Goal: Transaction & Acquisition: Purchase product/service

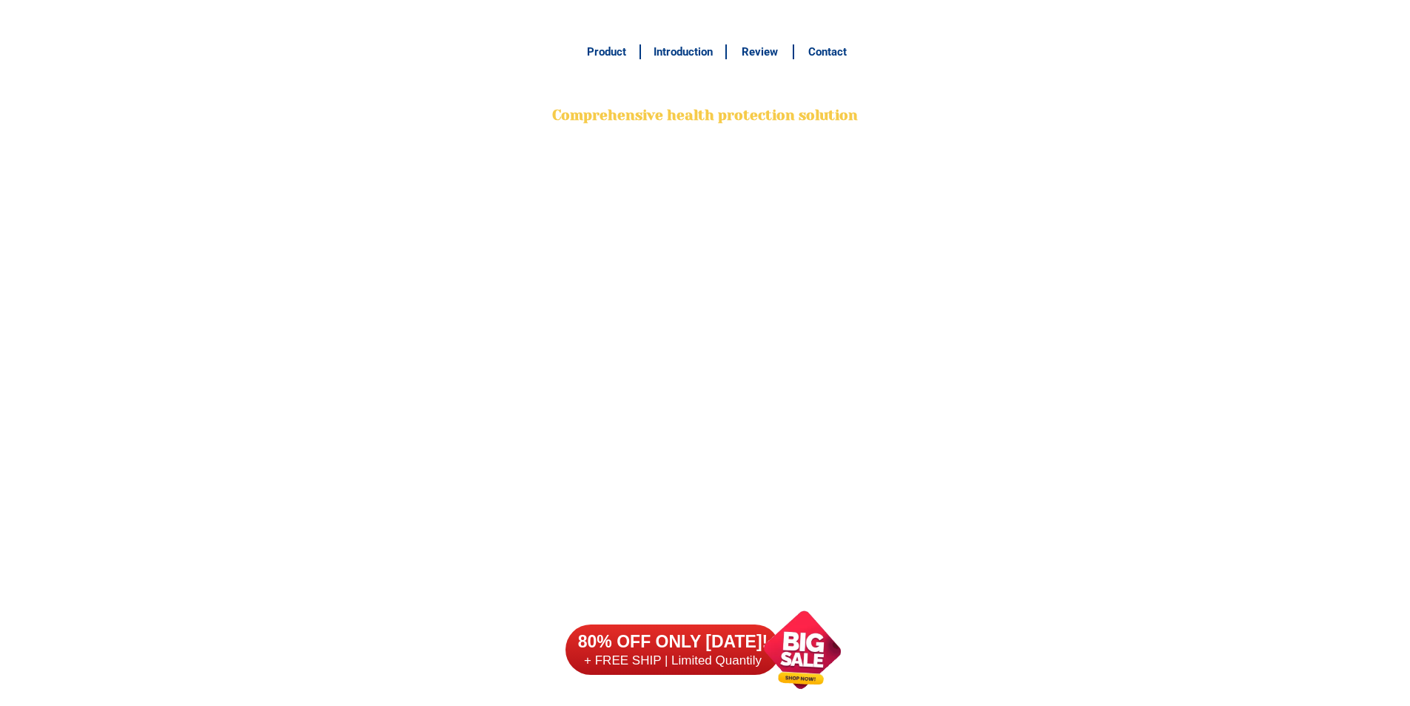
scroll to position [11748, 0]
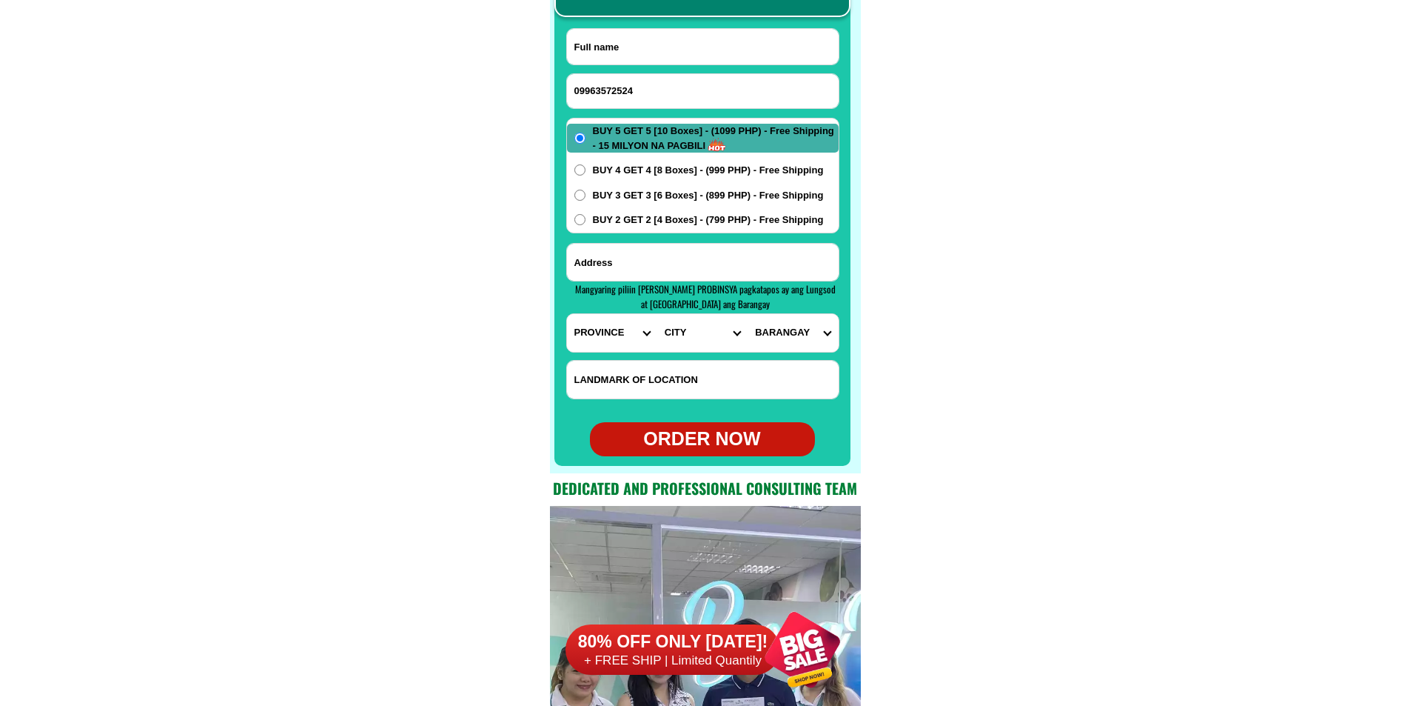
type input "09963572524"
click at [625, 30] on input "Input full_name" at bounding box center [703, 47] width 272 height 36
paste input "Tramon f, [PERSON_NAME]"
type input "Tramon f, [PERSON_NAME]"
paste input "Porok4 pagantayan cantilan surigao delsur"
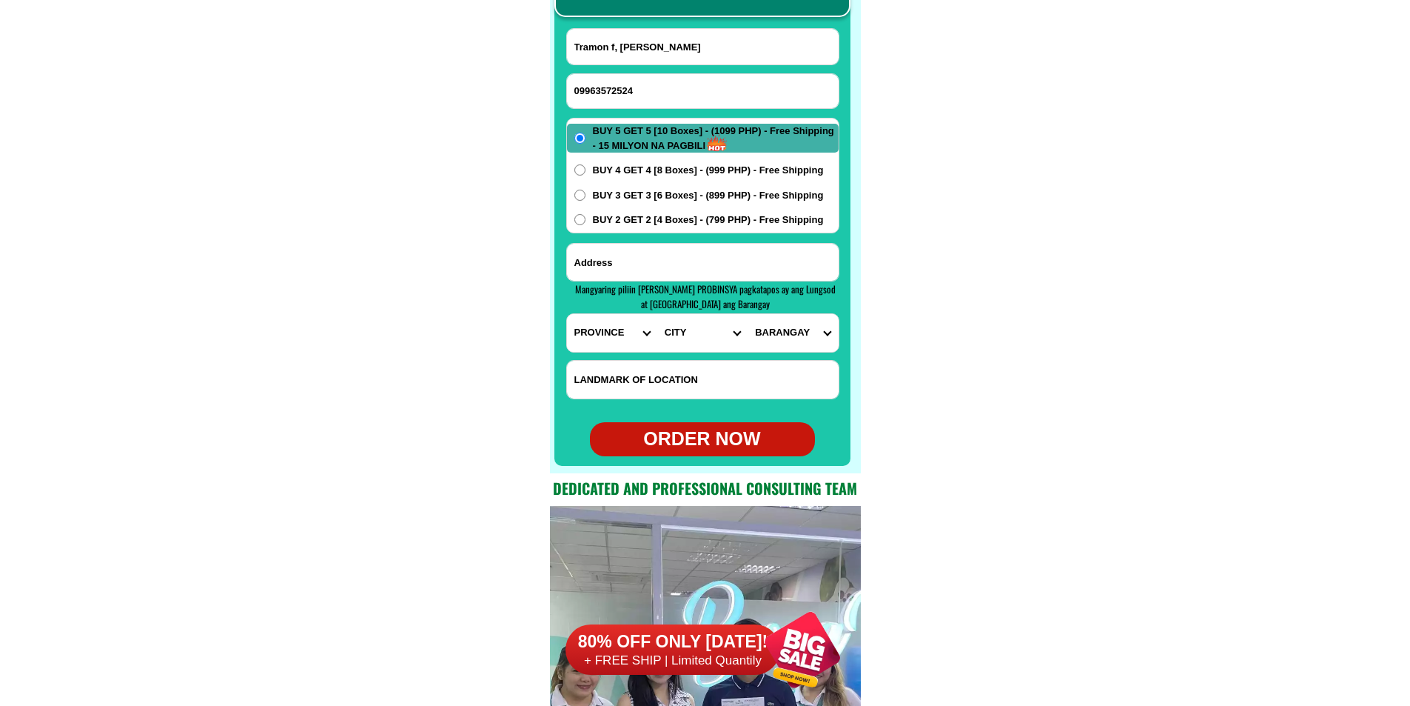
click at [619, 258] on input "Input address" at bounding box center [703, 262] width 272 height 37
type input "Porok4 pagantayan cantilan surigao delsur"
click at [596, 336] on select "PROVINCE [GEOGRAPHIC_DATA] [GEOGRAPHIC_DATA] [GEOGRAPHIC_DATA] [GEOGRAPHIC_DATA…" at bounding box center [612, 333] width 90 height 38
select select "63_115"
click at [567, 314] on select "PROVINCE [GEOGRAPHIC_DATA] [GEOGRAPHIC_DATA] [GEOGRAPHIC_DATA] [GEOGRAPHIC_DATA…" at bounding box center [612, 333] width 90 height 38
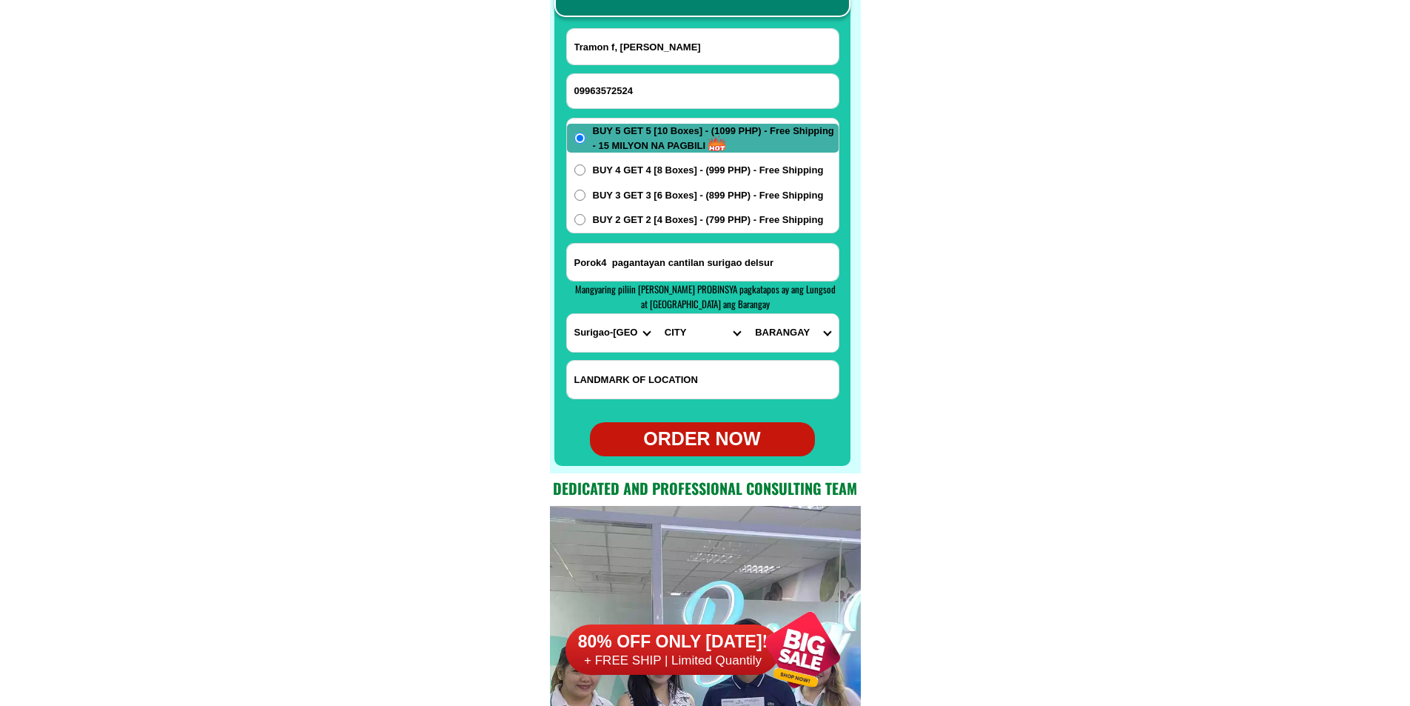
click at [669, 336] on select "CITY [GEOGRAPHIC_DATA] Bislig-city [GEOGRAPHIC_DATA] Carrascal Hinatuan [PERSON…" at bounding box center [702, 333] width 90 height 38
select select "63_1159100"
click at [657, 314] on select "CITY [GEOGRAPHIC_DATA] Bislig-city [GEOGRAPHIC_DATA] Carrascal Hinatuan [PERSON…" at bounding box center [702, 333] width 90 height 38
click at [783, 335] on select "BARANGAY Bugsukan [GEOGRAPHIC_DATA] Cabangahan Cabas-an Calagdaan [PERSON_NAME]…" at bounding box center [793, 333] width 90 height 38
select select "63_11591003769"
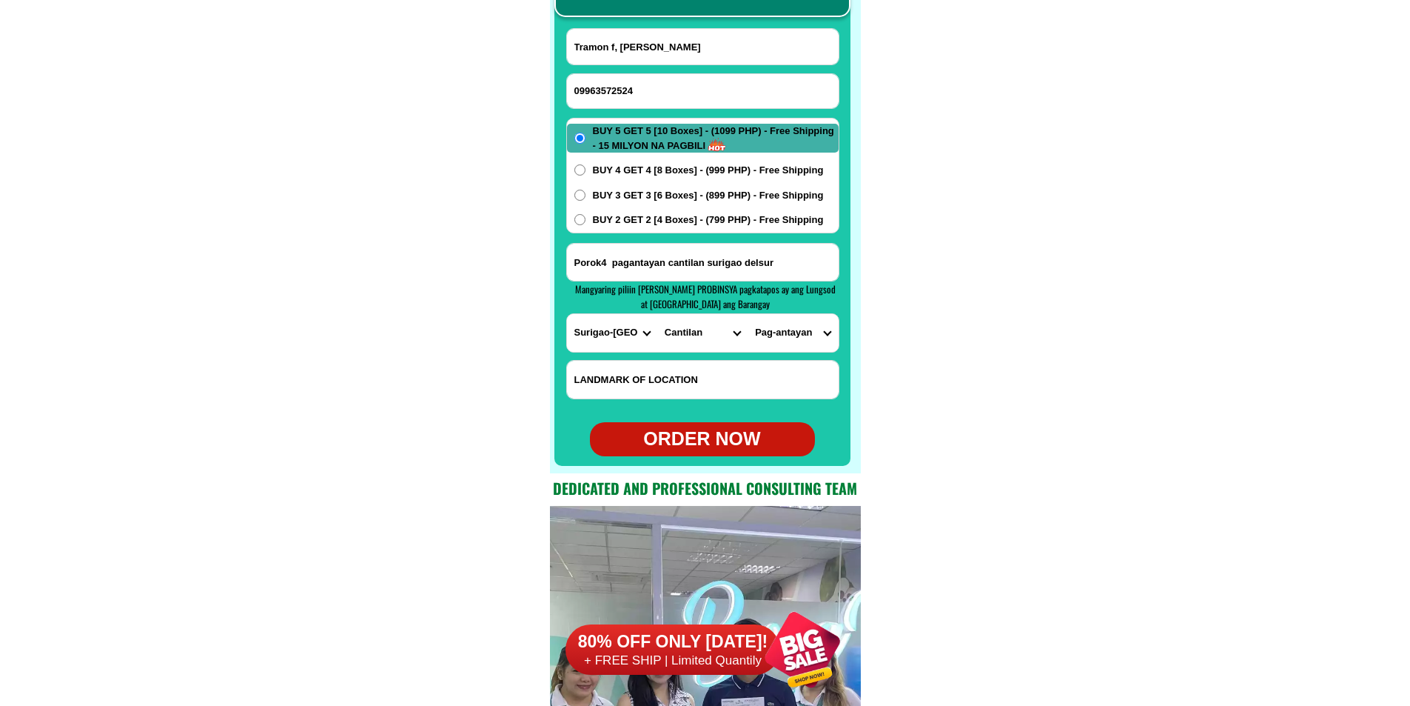
click at [748, 314] on select "BARANGAY Bugsukan [GEOGRAPHIC_DATA] Cabangahan Cabas-an Calagdaan [PERSON_NAME]…" at bounding box center [793, 333] width 90 height 38
click at [655, 227] on div "BUY 5 GET 5 [10 Boxes] - (1099 PHP) - Free Shipping - 15 MILYON NA PAGBILI BUY …" at bounding box center [702, 176] width 273 height 116
click at [655, 223] on span "BUY 2 GET 2 [4 Boxes] - (799 PHP) - Free Shipping" at bounding box center [708, 219] width 231 height 15
click at [586, 223] on input "BUY 2 GET 2 [4 Boxes] - (799 PHP) - Free Shipping" at bounding box center [580, 219] width 11 height 11
radio input "true"
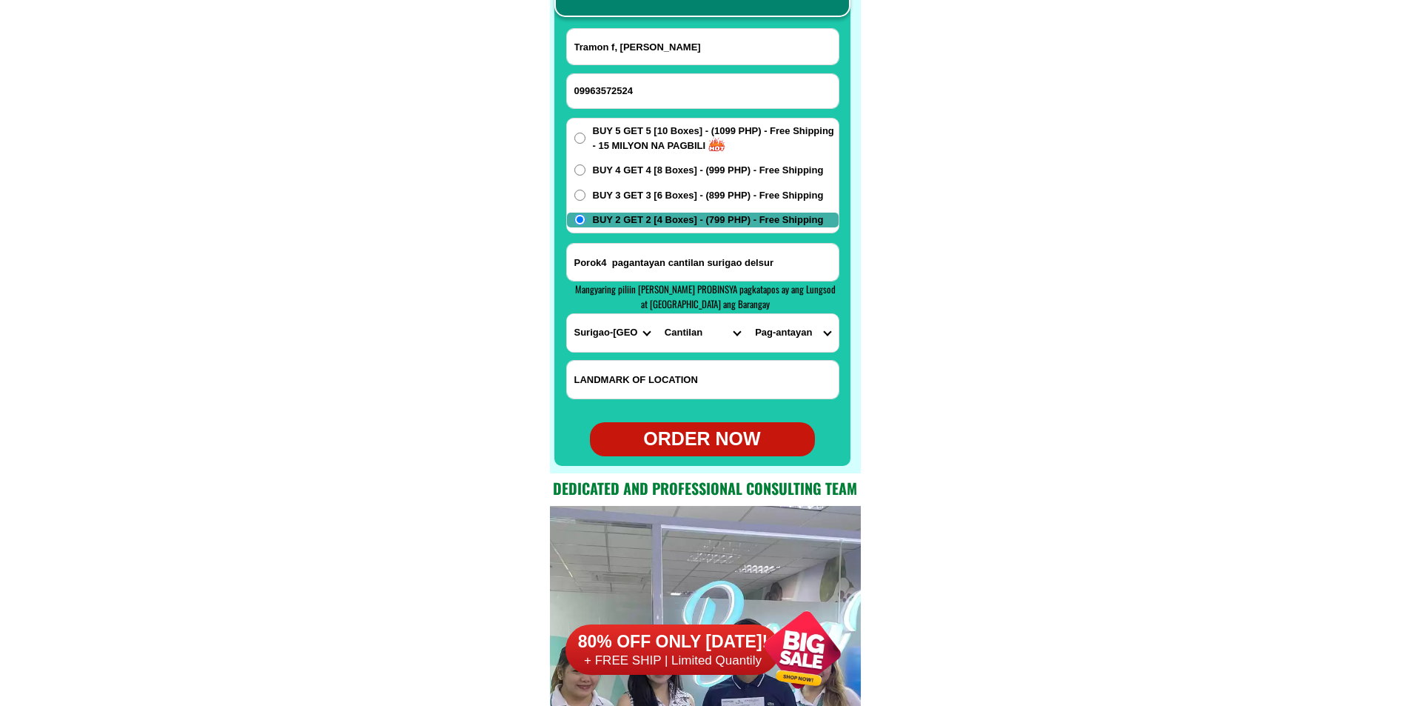
click at [695, 430] on div "ORDER NOW" at bounding box center [702, 439] width 225 height 28
type input "Porok4 pagantayan cantilan surigao delsur"
radio input "true"
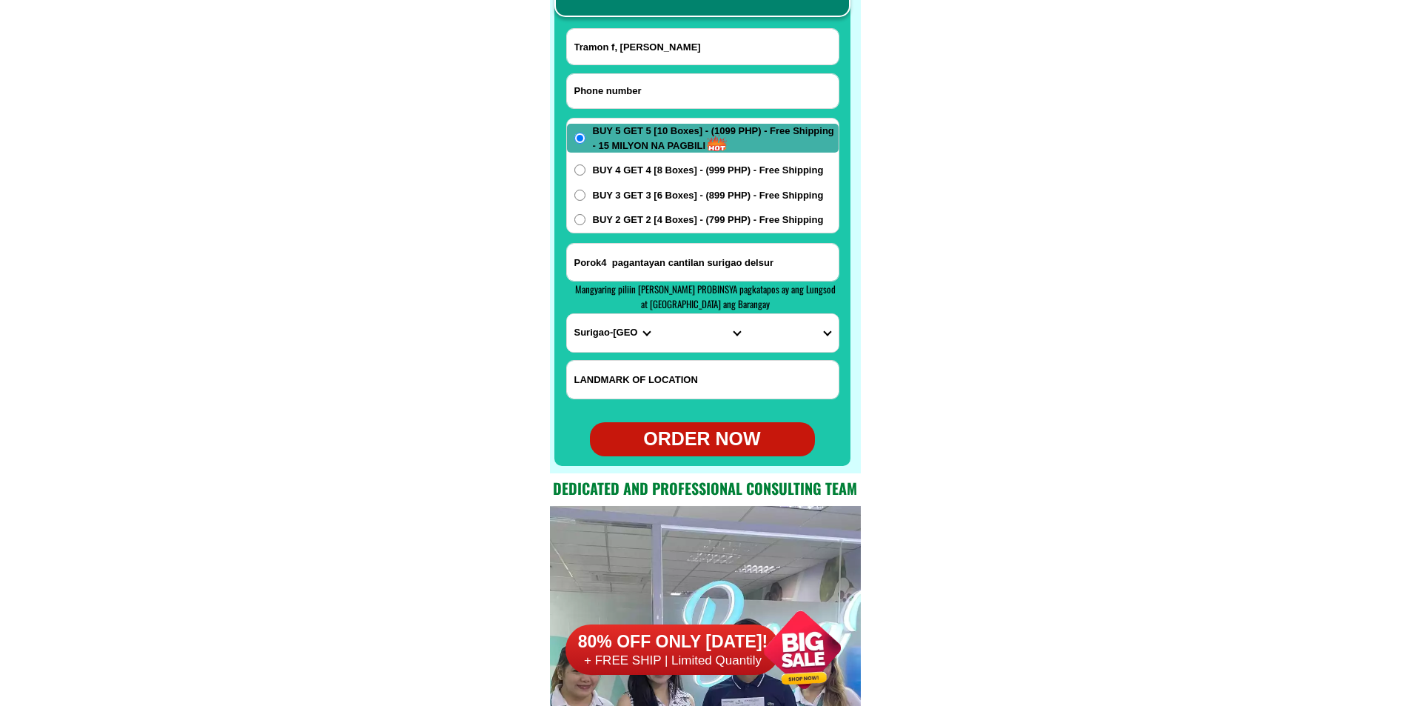
click at [606, 96] on input "Input phone_number" at bounding box center [703, 91] width 272 height 34
paste input "09319224650"
type input "09319224650"
paste input "Ma [PERSON_NAME]"
click at [622, 53] on input "Ma [PERSON_NAME]" at bounding box center [703, 47] width 272 height 36
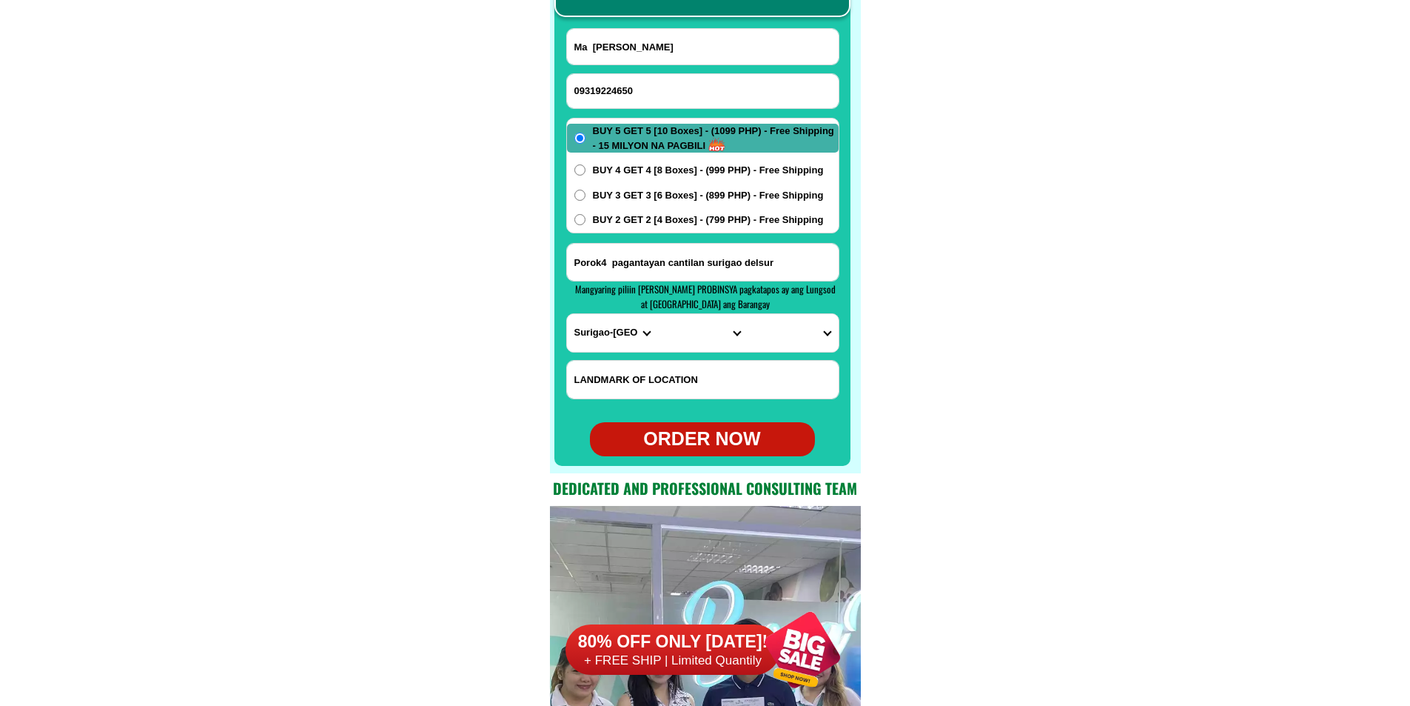
type input "Ma [PERSON_NAME]"
click at [669, 264] on input "Input address" at bounding box center [703, 262] width 272 height 37
paste input "Brgy Angare [PERSON_NAME] iloilo"
type input "Brgy Angare [PERSON_NAME] iloilo"
click at [589, 341] on select "PROVINCE [GEOGRAPHIC_DATA] [GEOGRAPHIC_DATA] [GEOGRAPHIC_DATA] [GEOGRAPHIC_DATA…" at bounding box center [612, 333] width 90 height 38
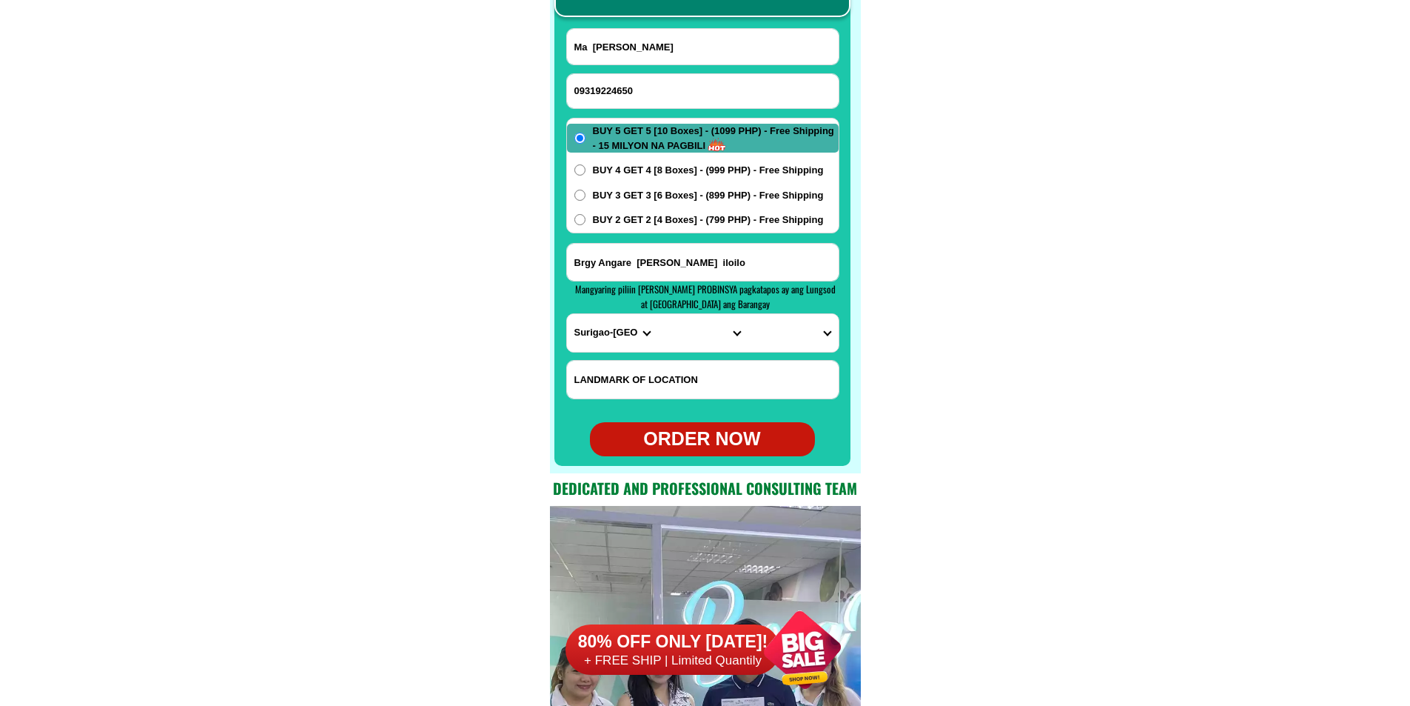
select select "63_151"
click at [567, 314] on select "PROVINCE [GEOGRAPHIC_DATA] [GEOGRAPHIC_DATA] [GEOGRAPHIC_DATA] [GEOGRAPHIC_DATA…" at bounding box center [612, 333] width 90 height 38
click at [677, 324] on select "CITY [PERSON_NAME] [GEOGRAPHIC_DATA] [GEOGRAPHIC_DATA]-[GEOGRAPHIC_DATA]-viejo …" at bounding box center [702, 333] width 90 height 38
select select "63_1517194"
click at [657, 314] on select "CITY [PERSON_NAME] [GEOGRAPHIC_DATA] [GEOGRAPHIC_DATA]-[GEOGRAPHIC_DATA]-viejo …" at bounding box center [702, 333] width 90 height 38
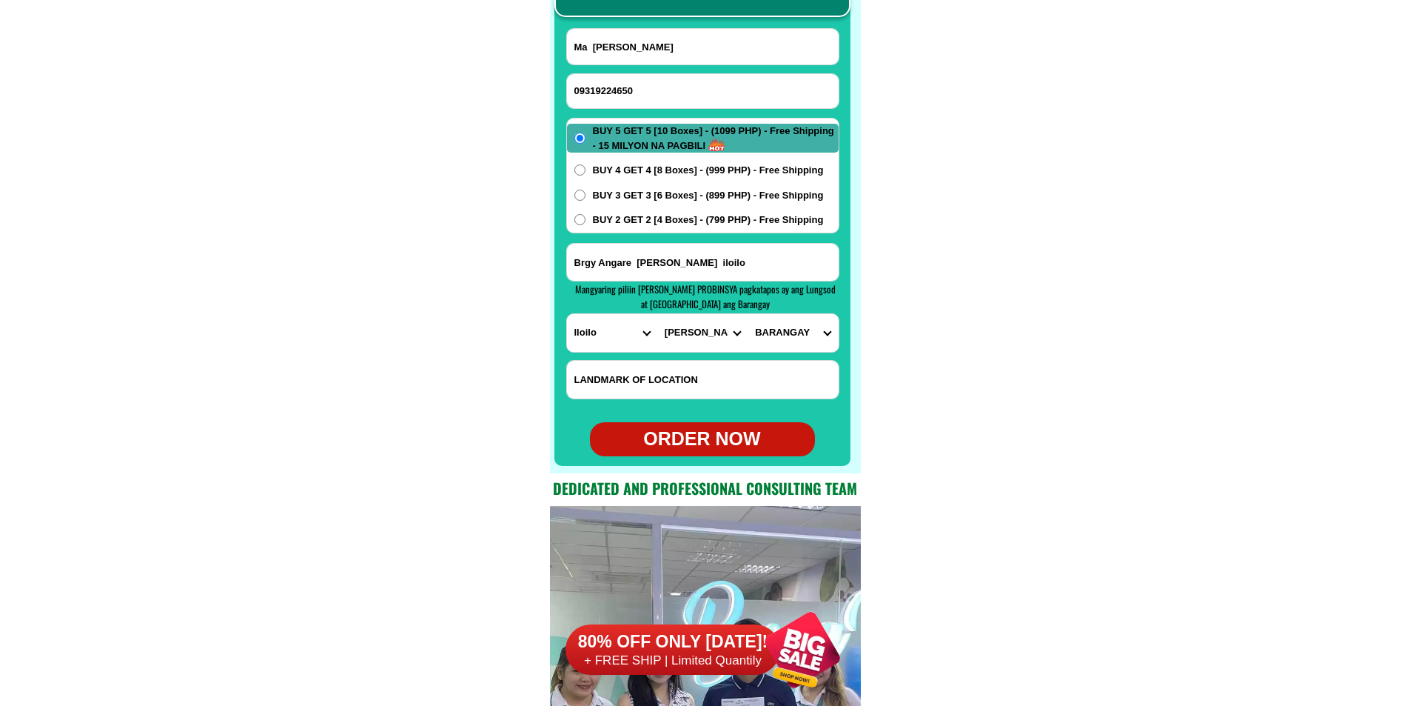
click at [756, 333] on select "BARANGAY Agutayan [GEOGRAPHIC_DATA] [GEOGRAPHIC_DATA] [GEOGRAPHIC_DATA] Bagongb…" at bounding box center [793, 333] width 90 height 38
select select "63_151719436494"
click at [748, 314] on select "BARANGAY Agutayan [GEOGRAPHIC_DATA] [GEOGRAPHIC_DATA] [GEOGRAPHIC_DATA] Bagongb…" at bounding box center [793, 333] width 90 height 38
click at [660, 216] on span "BUY 2 GET 2 [4 Boxes] - (799 PHP) - Free Shipping" at bounding box center [708, 219] width 231 height 15
click at [586, 216] on input "BUY 2 GET 2 [4 Boxes] - (799 PHP) - Free Shipping" at bounding box center [580, 219] width 11 height 11
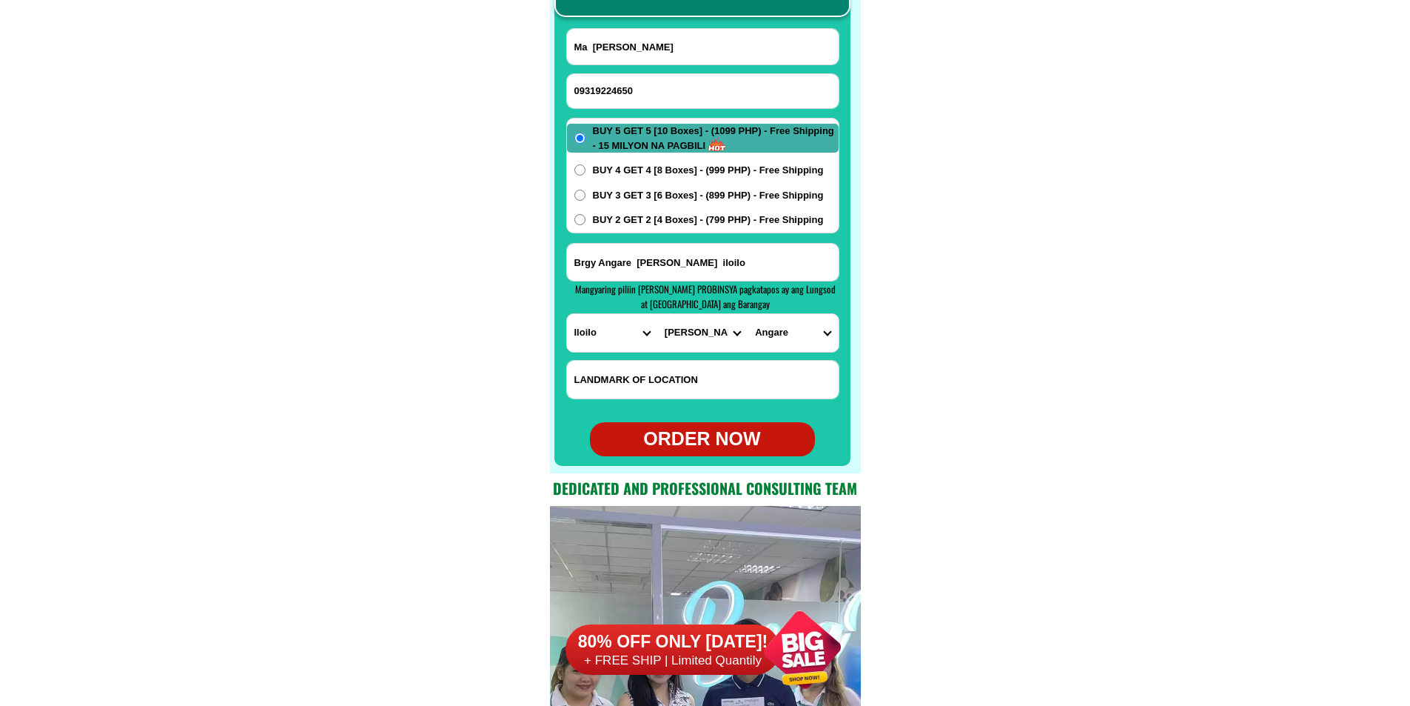
radio input "true"
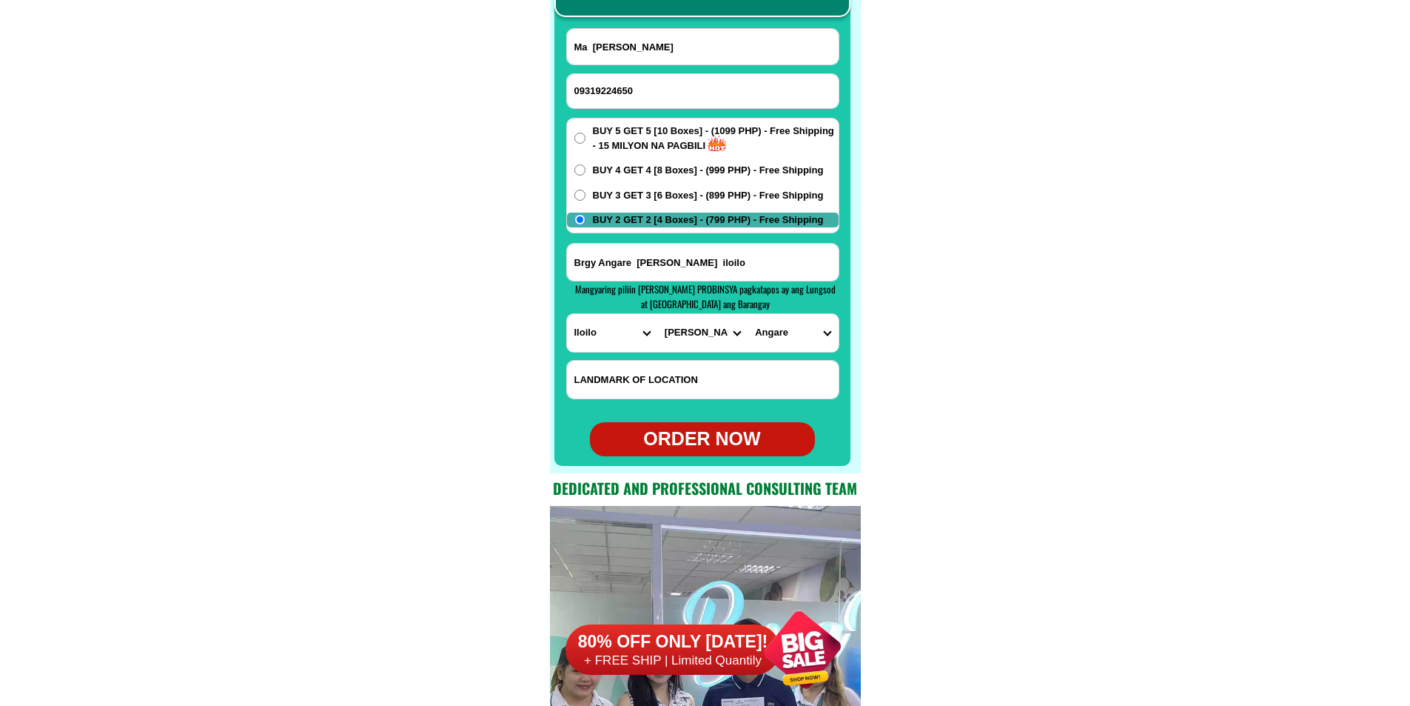
click at [695, 435] on div "ORDER NOW" at bounding box center [702, 439] width 225 height 28
type input "09319224650"
type input "Brgy Angare [PERSON_NAME] iloilo"
radio input "true"
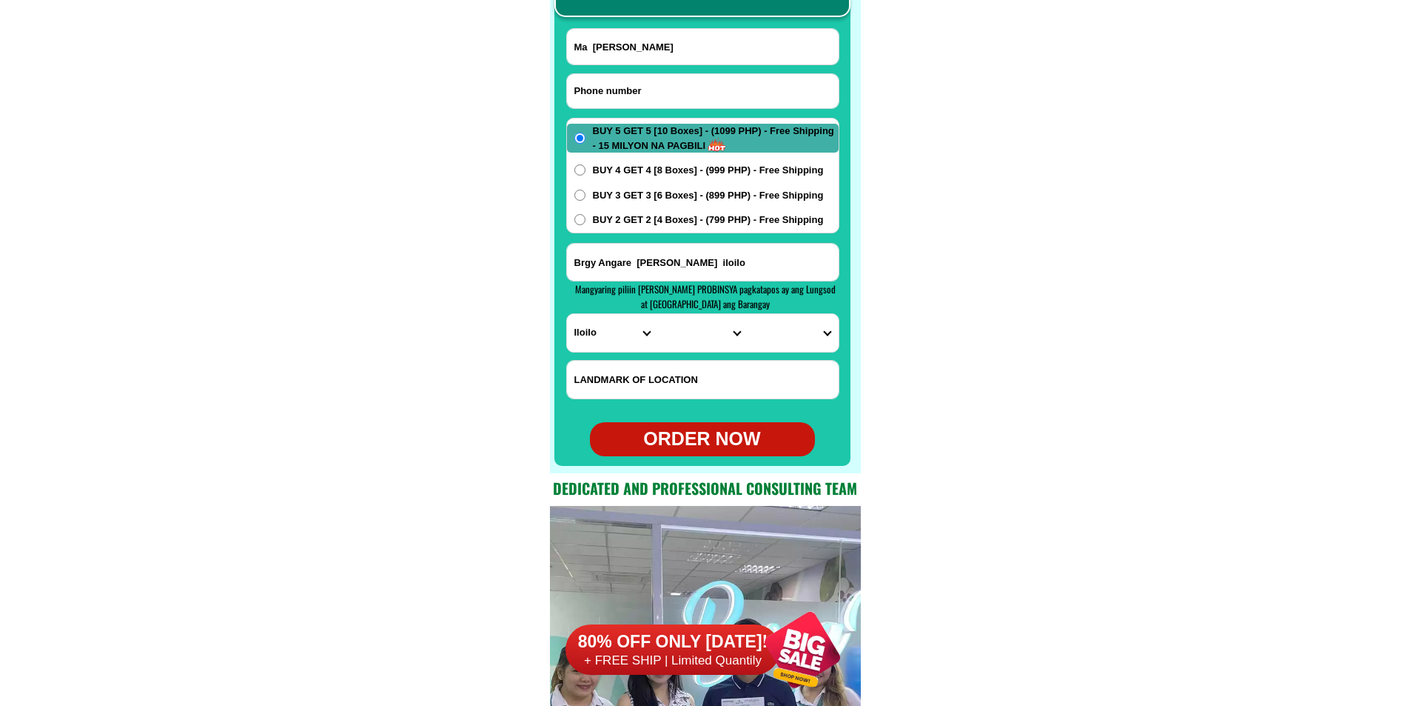
click at [642, 90] on input "Input phone_number" at bounding box center [703, 91] width 272 height 34
paste input "09635757114"
type input "09635757114"
click at [648, 51] on input "Input full_name" at bounding box center [703, 47] width 272 height 36
paste input "[PERSON_NAME]"
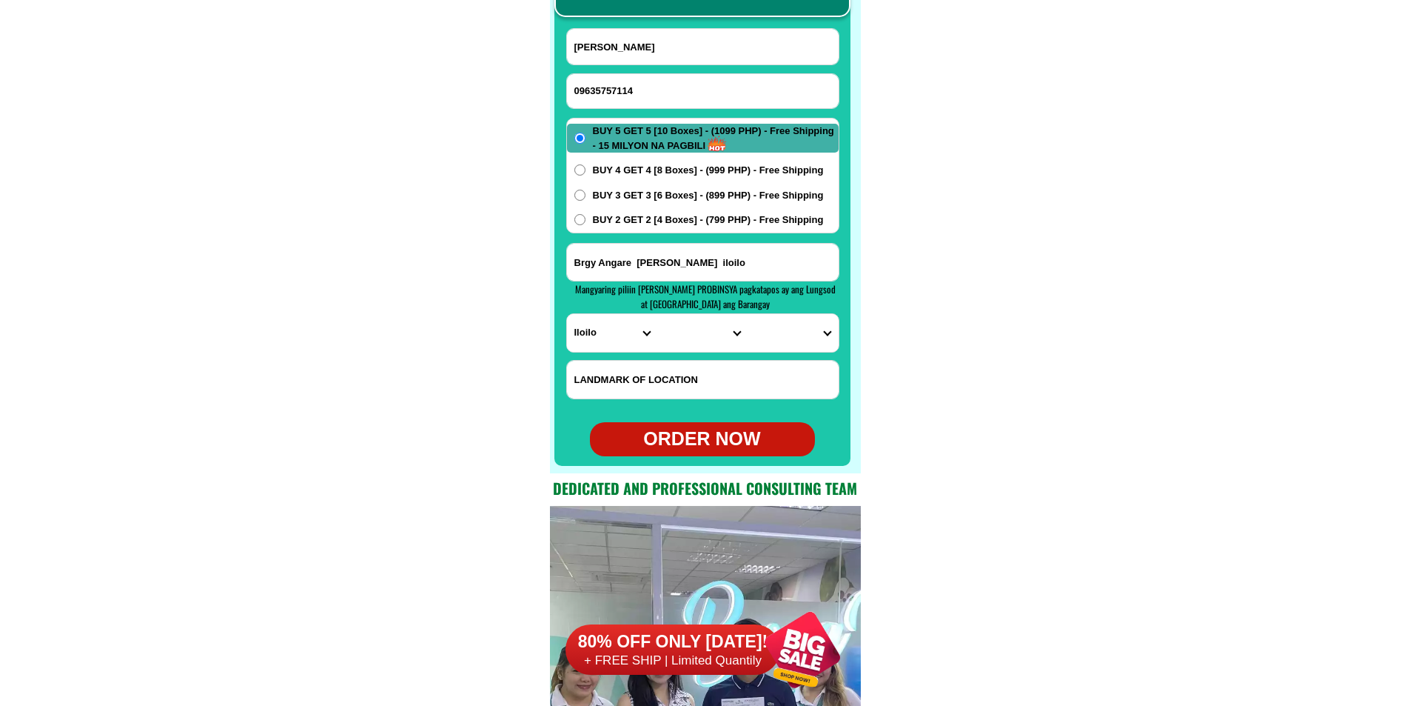
type input "[PERSON_NAME]"
click at [642, 270] on input "Input address" at bounding box center [703, 262] width 272 height 37
paste input "address shnghai matina aplaya [GEOGRAPHIC_DATA] [GEOGRAPHIC_DATA] ko purok shng…"
type input "address shnghai matina aplaya [GEOGRAPHIC_DATA] [GEOGRAPHIC_DATA] ko purok shng…"
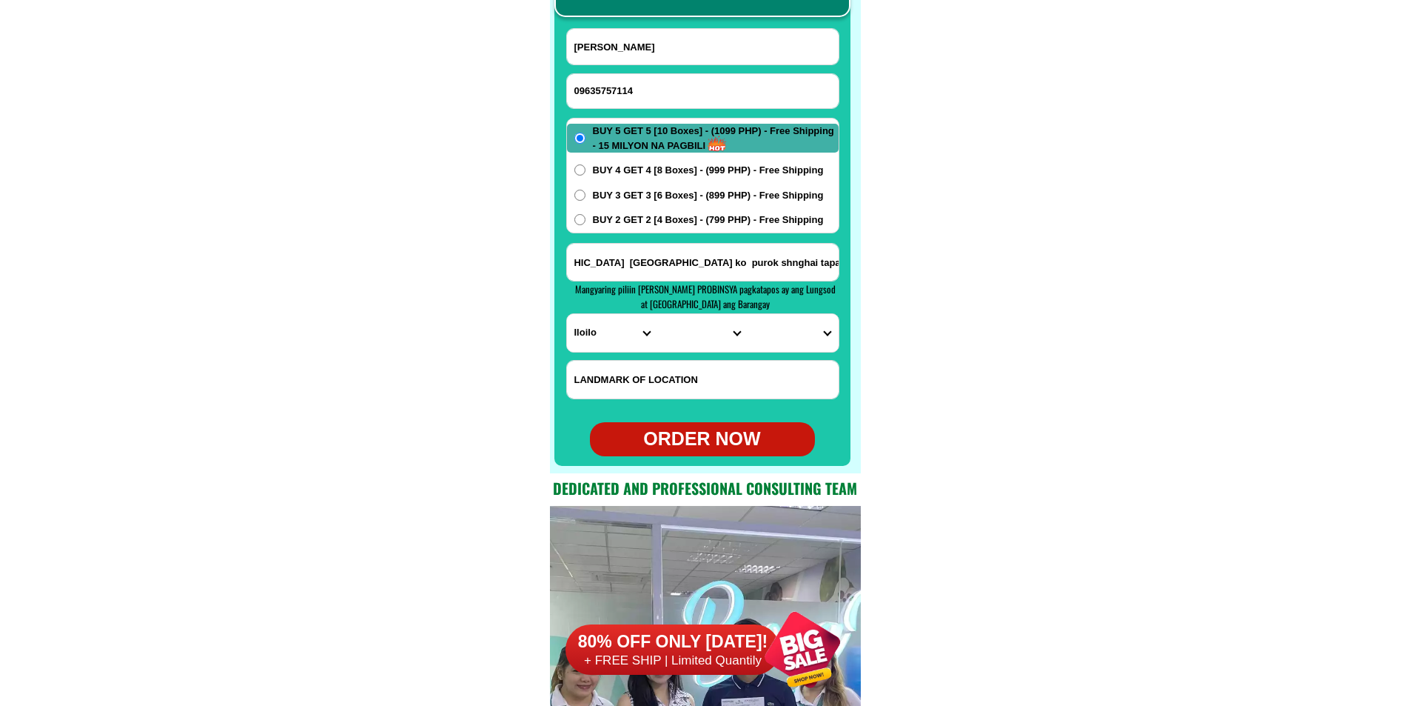
scroll to position [0, 0]
click at [603, 352] on div "PROVINCE [GEOGRAPHIC_DATA] [GEOGRAPHIC_DATA] [GEOGRAPHIC_DATA] [GEOGRAPHIC_DATA…" at bounding box center [702, 332] width 273 height 39
click at [602, 343] on select "PROVINCE [GEOGRAPHIC_DATA] [GEOGRAPHIC_DATA] [GEOGRAPHIC_DATA] [GEOGRAPHIC_DATA…" at bounding box center [612, 333] width 90 height 38
click at [567, 314] on select "PROVINCE [GEOGRAPHIC_DATA] [GEOGRAPHIC_DATA] [GEOGRAPHIC_DATA] [GEOGRAPHIC_DATA…" at bounding box center [612, 333] width 90 height 38
click at [606, 336] on select "PROVINCE [GEOGRAPHIC_DATA] [GEOGRAPHIC_DATA] [GEOGRAPHIC_DATA] [GEOGRAPHIC_DATA…" at bounding box center [612, 333] width 90 height 38
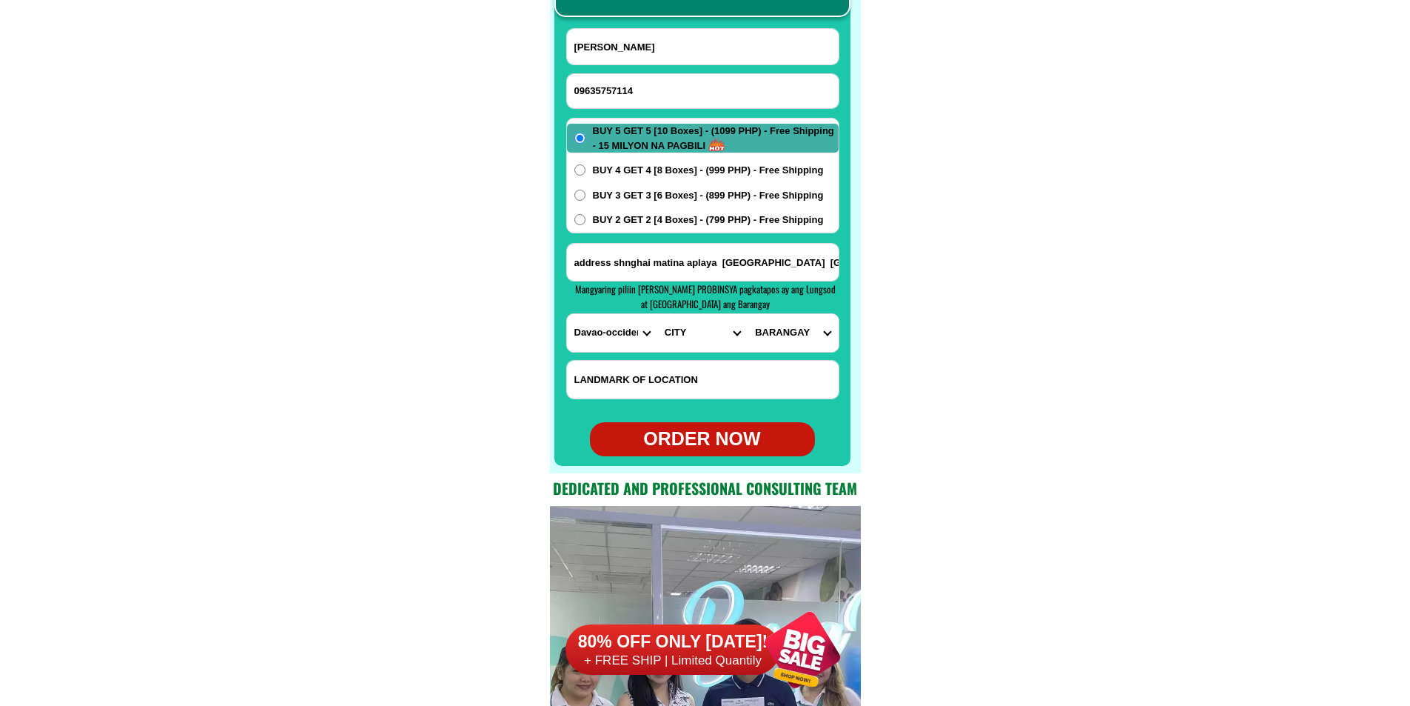
select select "63_738"
click at [567, 314] on select "PROVINCE [GEOGRAPHIC_DATA] [GEOGRAPHIC_DATA] [GEOGRAPHIC_DATA] [GEOGRAPHIC_DATA…" at bounding box center [612, 333] width 90 height 38
click at [675, 335] on select "CITY [GEOGRAPHIC_DATA] [GEOGRAPHIC_DATA]-city [GEOGRAPHIC_DATA] [GEOGRAPHIC_DAT…" at bounding box center [702, 333] width 90 height 38
select select "63_7387159"
click at [657, 314] on select "CITY [GEOGRAPHIC_DATA] [GEOGRAPHIC_DATA]-city [GEOGRAPHIC_DATA] [GEOGRAPHIC_DAT…" at bounding box center [702, 333] width 90 height 38
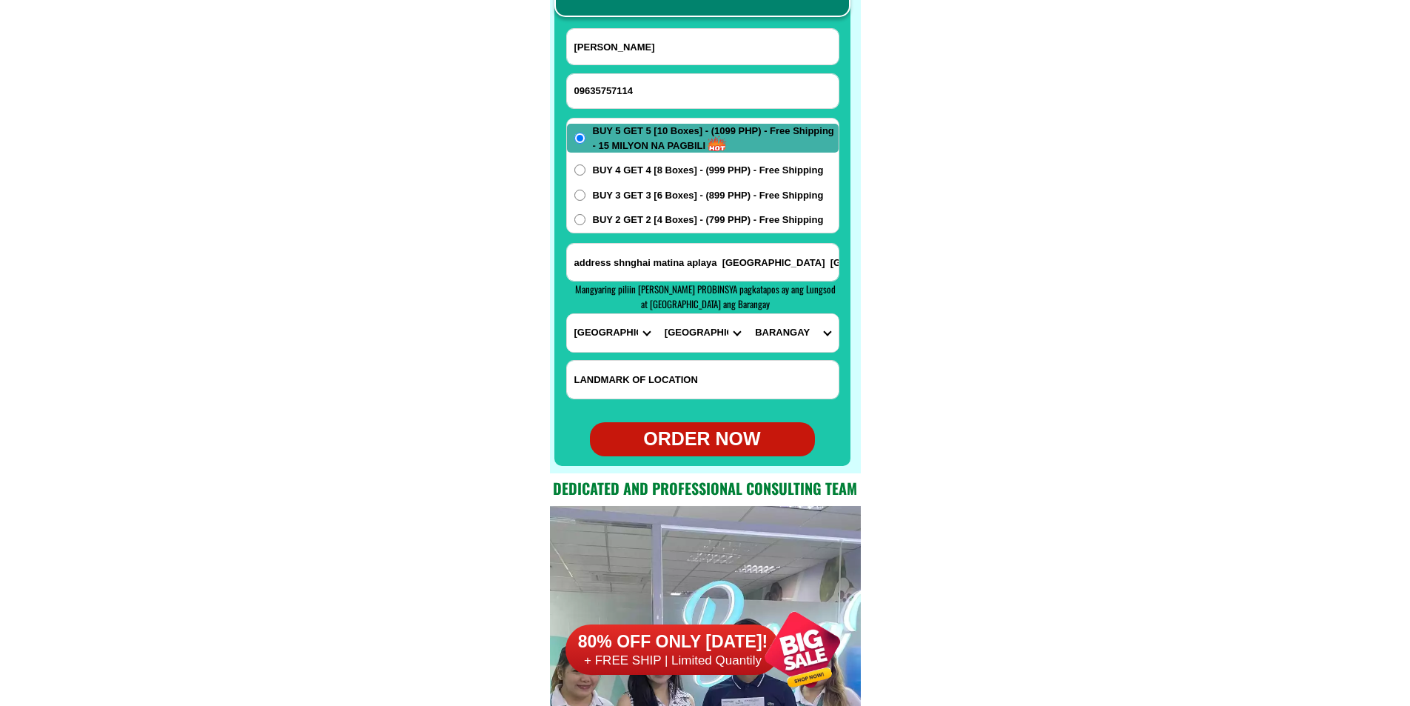
click at [786, 331] on select "[GEOGRAPHIC_DATA] [PERSON_NAME] (lasang) [PERSON_NAME] Angalan Atan-awe Baganih…" at bounding box center [793, 333] width 90 height 38
select select "63_73871598817"
click at [748, 314] on select "[GEOGRAPHIC_DATA] [PERSON_NAME] (lasang) [PERSON_NAME] Angalan Atan-awe Baganih…" at bounding box center [793, 333] width 90 height 38
click at [723, 448] on div "ORDER NOW" at bounding box center [702, 439] width 225 height 28
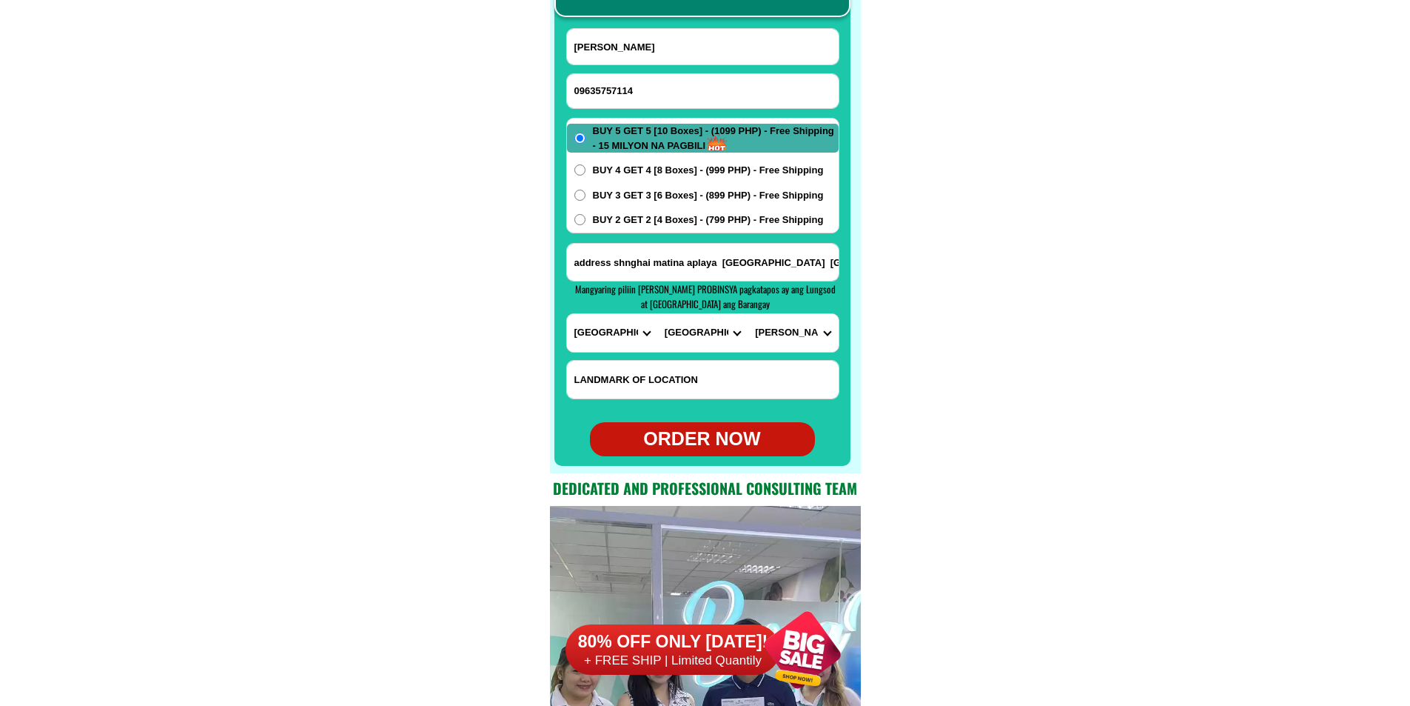
radio input "true"
click at [623, 97] on input "Input phone_number" at bounding box center [703, 91] width 272 height 34
paste input "09857842813"
type input "09857842813"
click at [655, 56] on input "Input full_name" at bounding box center [703, 47] width 272 height 36
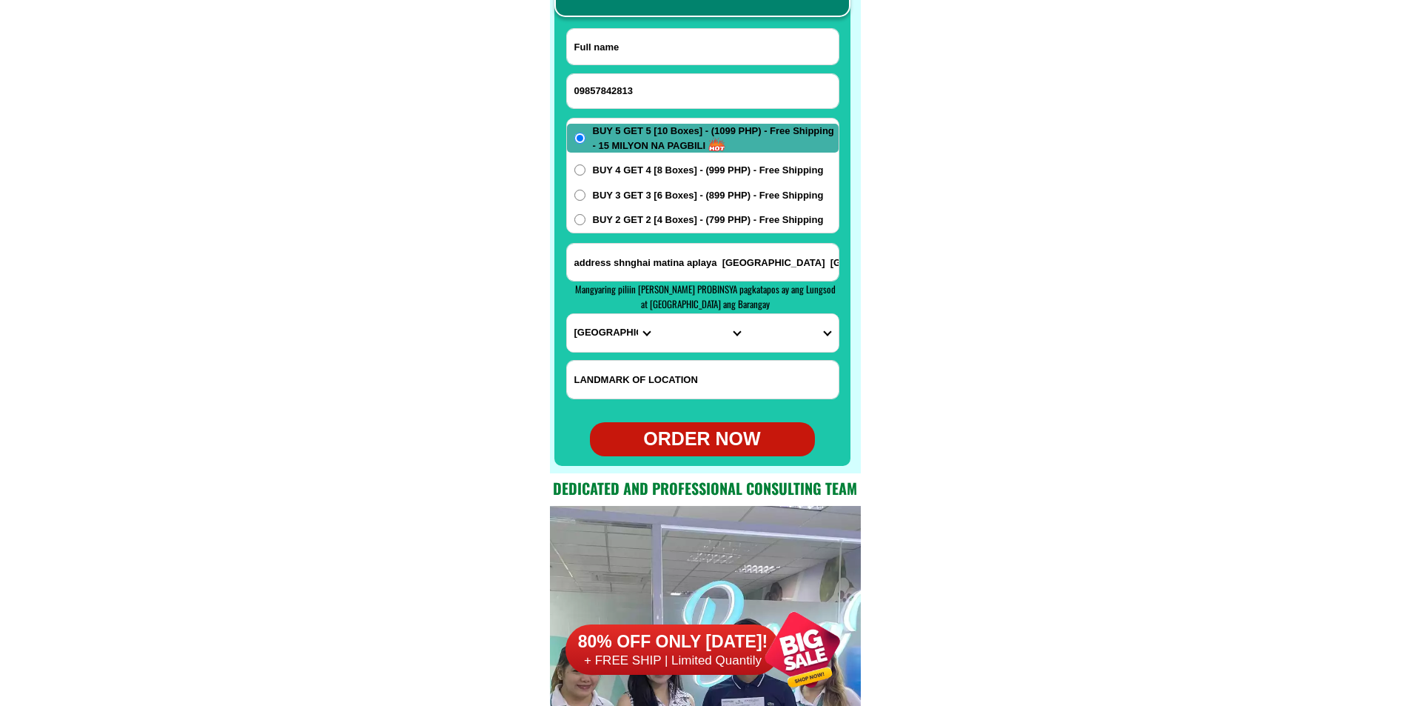
paste input "[PERSON_NAME]"
type input "[PERSON_NAME]"
paste input "[STREET_ADDRESS][PERSON_NAME]"
drag, startPoint x: 644, startPoint y: 263, endPoint x: 634, endPoint y: 272, distance: 13.7
click at [644, 263] on input "[STREET_ADDRESS][PERSON_NAME]" at bounding box center [703, 262] width 272 height 37
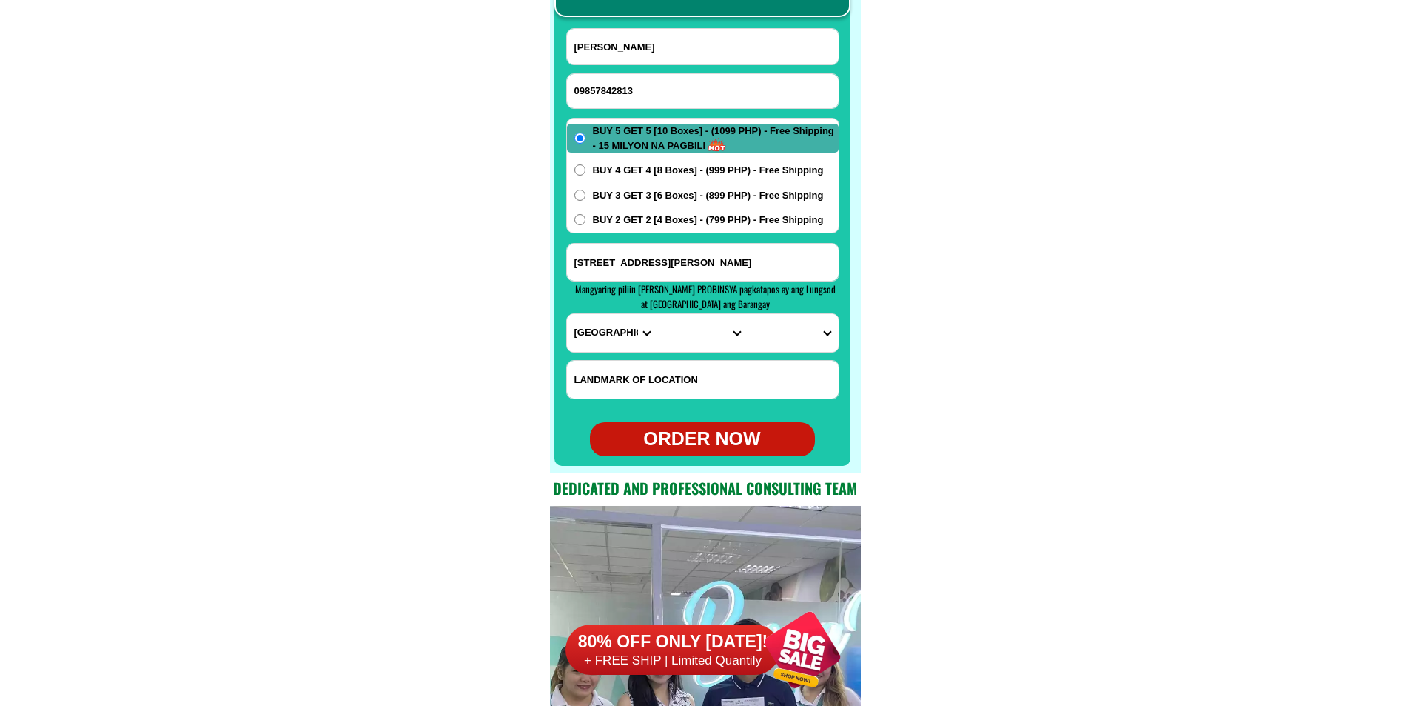
type input "[STREET_ADDRESS][PERSON_NAME]"
click at [592, 335] on select "PROVINCE [GEOGRAPHIC_DATA] [GEOGRAPHIC_DATA] [GEOGRAPHIC_DATA] [GEOGRAPHIC_DATA…" at bounding box center [612, 333] width 90 height 38
select select "63_219"
click at [567, 314] on select "PROVINCE [GEOGRAPHIC_DATA] [GEOGRAPHIC_DATA] [GEOGRAPHIC_DATA] [GEOGRAPHIC_DATA…" at bounding box center [612, 333] width 90 height 38
click at [678, 332] on select "CITY [GEOGRAPHIC_DATA] [GEOGRAPHIC_DATA] [GEOGRAPHIC_DATA] [GEOGRAPHIC_DATA]-ci…" at bounding box center [702, 333] width 90 height 38
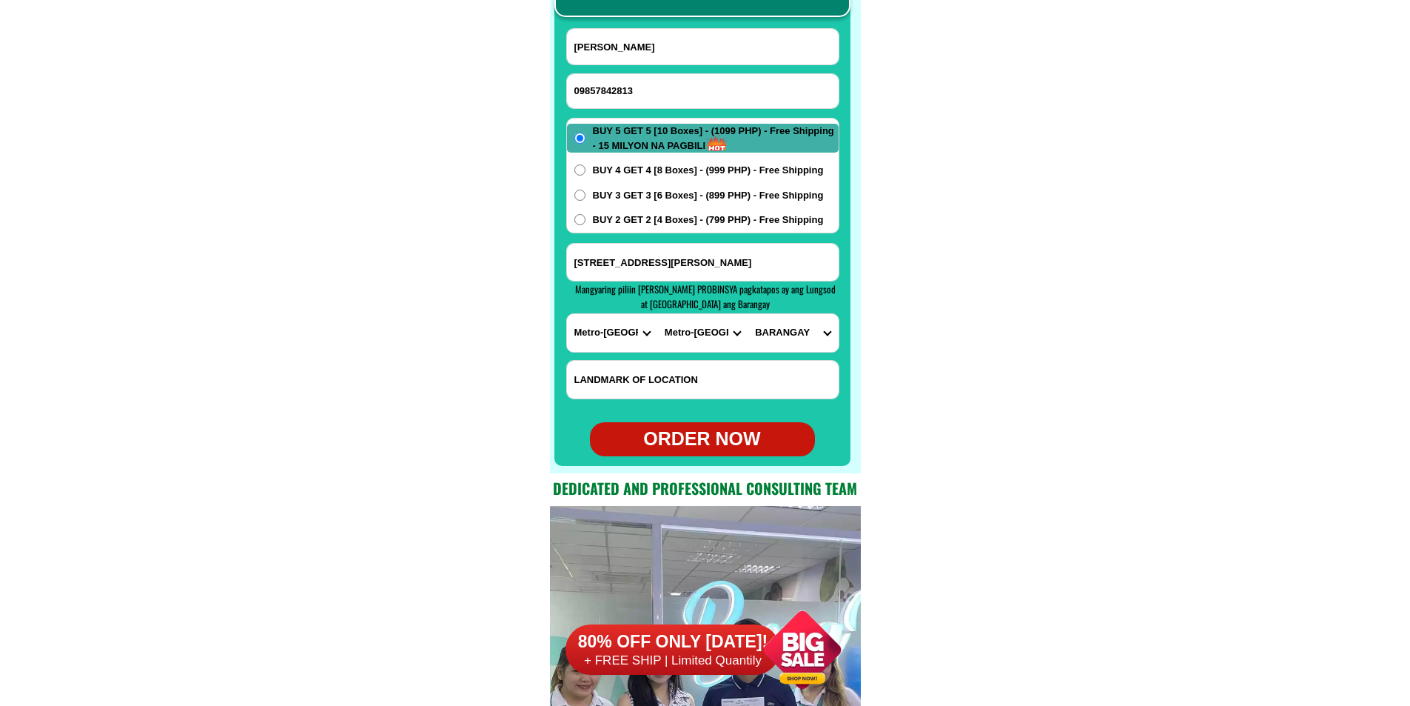
click at [657, 314] on select "CITY [GEOGRAPHIC_DATA] [GEOGRAPHIC_DATA] [GEOGRAPHIC_DATA] [GEOGRAPHIC_DATA]-ci…" at bounding box center [702, 333] width 90 height 38
click at [772, 332] on select "[GEOGRAPHIC_DATA]" at bounding box center [793, 333] width 90 height 38
drag, startPoint x: 926, startPoint y: 304, endPoint x: 799, endPoint y: 290, distance: 128.1
click at [792, 338] on select "[GEOGRAPHIC_DATA]" at bounding box center [793, 333] width 90 height 38
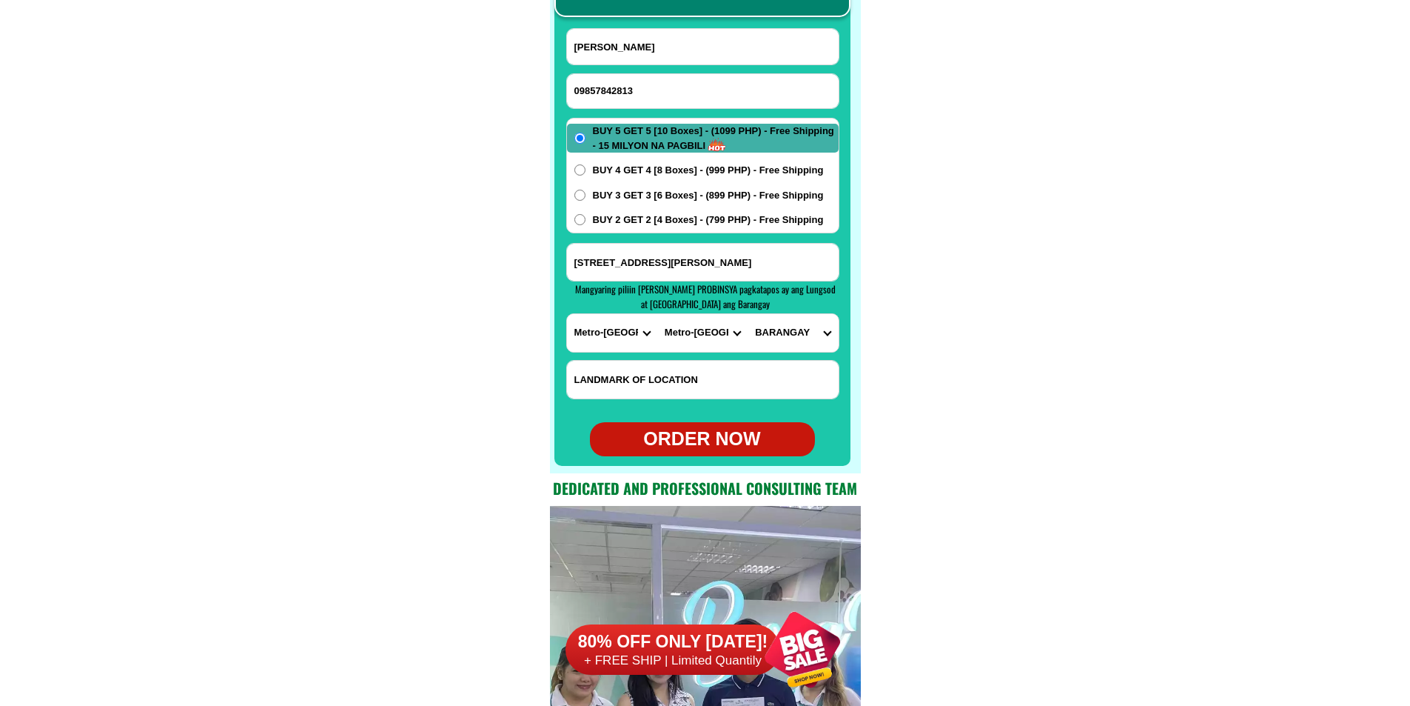
click at [792, 338] on select "[GEOGRAPHIC_DATA]" at bounding box center [793, 333] width 90 height 38
click at [680, 335] on select "CITY [GEOGRAPHIC_DATA] [GEOGRAPHIC_DATA] [GEOGRAPHIC_DATA] [GEOGRAPHIC_DATA]-ci…" at bounding box center [702, 333] width 90 height 38
select select "63_2194070"
click at [657, 314] on select "CITY [GEOGRAPHIC_DATA] [GEOGRAPHIC_DATA] [GEOGRAPHIC_DATA] [GEOGRAPHIC_DATA]-ci…" at bounding box center [702, 333] width 90 height 38
click at [774, 333] on select "BARANGAY [PERSON_NAME] [PERSON_NAME] [PERSON_NAME] Bagbag Bago bantay Bagong li…" at bounding box center [793, 333] width 90 height 38
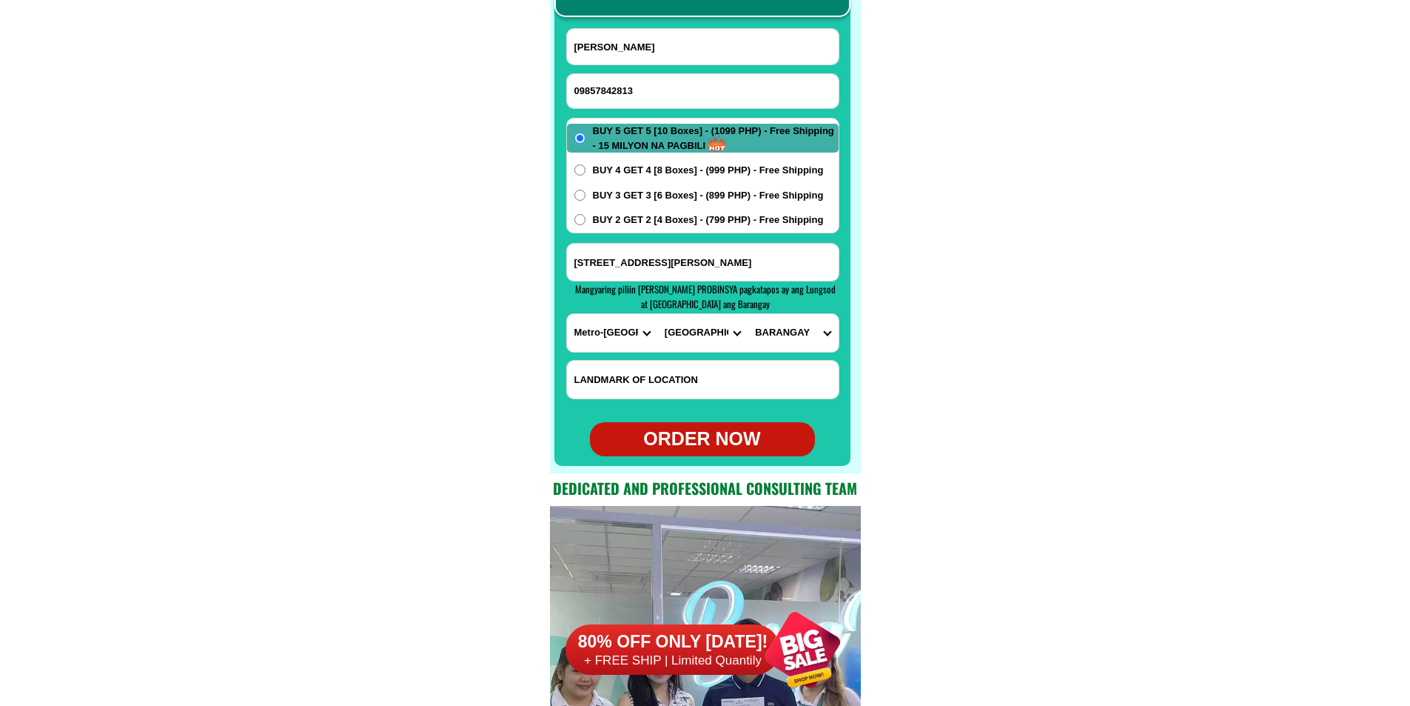
select select "63_219407019151"
click at [748, 314] on select "BARANGAY [PERSON_NAME] [PERSON_NAME] [PERSON_NAME] Bagbag Bago bantay Bagong li…" at bounding box center [793, 333] width 90 height 38
click at [714, 424] on div "ORDER NOW" at bounding box center [702, 439] width 225 height 34
type input "09857842813"
radio input "true"
